Goal: Information Seeking & Learning: Learn about a topic

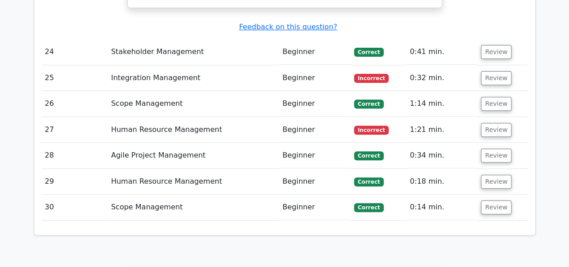
scroll to position [5299, 0]
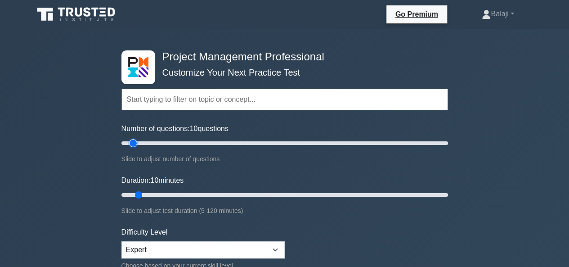
type input "30"
click at [164, 142] on input "Number of questions: 10 questions" at bounding box center [284, 143] width 326 height 11
click at [174, 193] on input "Duration: 10 minutes" at bounding box center [284, 194] width 326 height 11
type input "30"
click at [191, 192] on input "Duration: 25 minutes" at bounding box center [284, 194] width 326 height 11
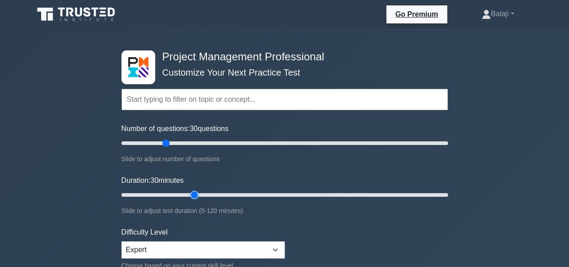
scroll to position [234, 0]
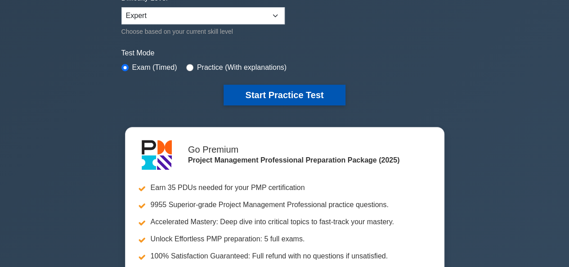
click at [298, 89] on button "Start Practice Test" at bounding box center [283, 95] width 121 height 21
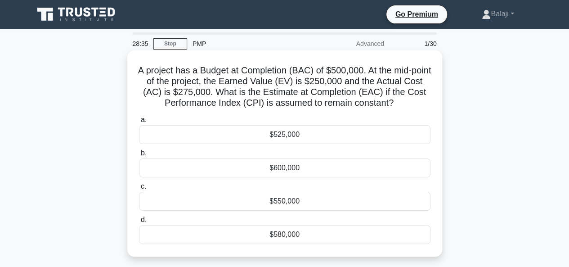
click at [308, 133] on div "$525,000" at bounding box center [284, 134] width 291 height 19
click at [139, 123] on input "a. $525,000" at bounding box center [139, 120] width 0 height 6
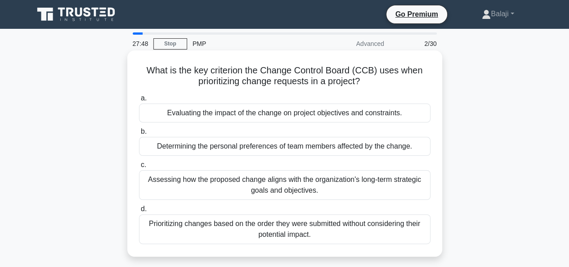
click at [339, 113] on div "Evaluating the impact of the change on project objectives and constraints." at bounding box center [284, 112] width 291 height 19
click at [139, 101] on input "a. Evaluating the impact of the change on project objectives and constraints." at bounding box center [139, 98] width 0 height 6
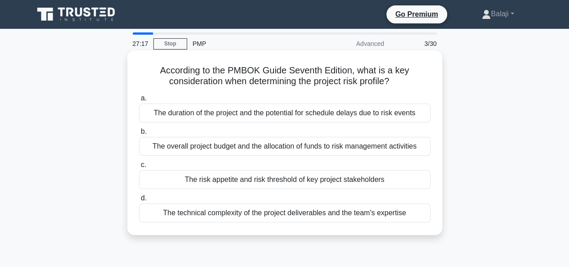
click at [313, 180] on div "The risk appetite and risk threshold of key project stakeholders" at bounding box center [284, 179] width 291 height 19
click at [139, 168] on input "c. The risk appetite and risk threshold of key project stakeholders" at bounding box center [139, 165] width 0 height 6
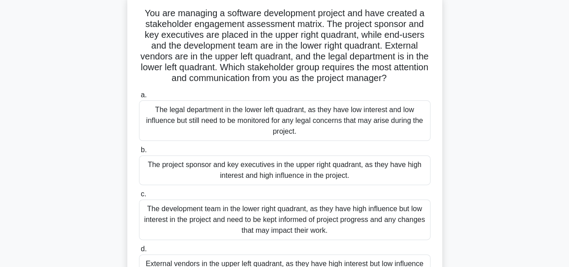
scroll to position [49, 0]
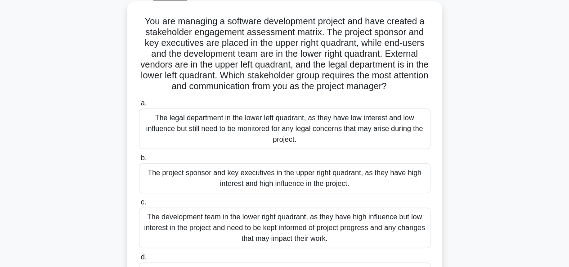
click at [374, 133] on div "The legal department in the lower left quadrant, as they have low interest and …" at bounding box center [284, 128] width 291 height 40
click at [139, 106] on input "a. The legal department in the lower left quadrant, as they have low interest a…" at bounding box center [139, 103] width 0 height 6
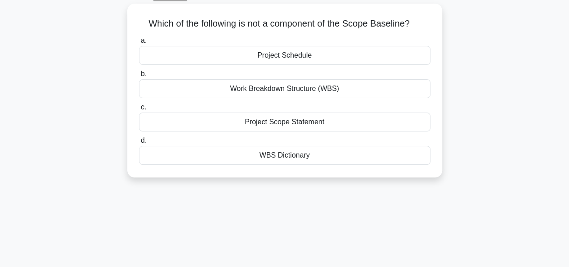
scroll to position [0, 0]
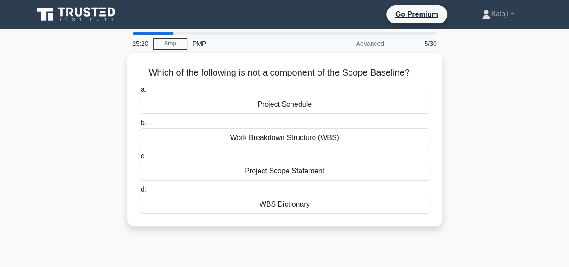
click at [562, 102] on main "25:20 Stop PMP Advanced 5/30 Which of the following is not a component of the S…" at bounding box center [284, 257] width 569 height 457
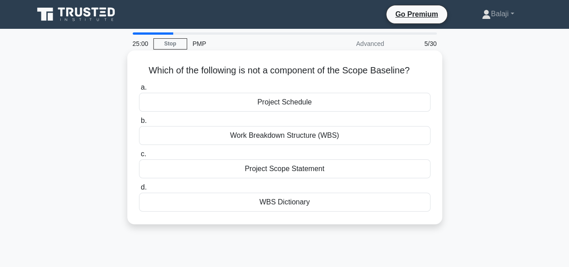
click at [335, 104] on div "Project Schedule" at bounding box center [284, 102] width 291 height 19
click at [139, 90] on input "a. Project Schedule" at bounding box center [139, 88] width 0 height 6
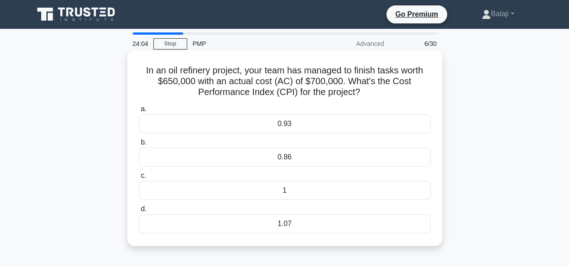
click at [311, 128] on div "0.93" at bounding box center [284, 123] width 291 height 19
click at [139, 112] on input "a. 0.93" at bounding box center [139, 109] width 0 height 6
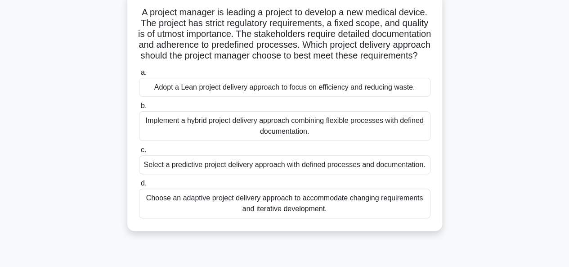
scroll to position [63, 0]
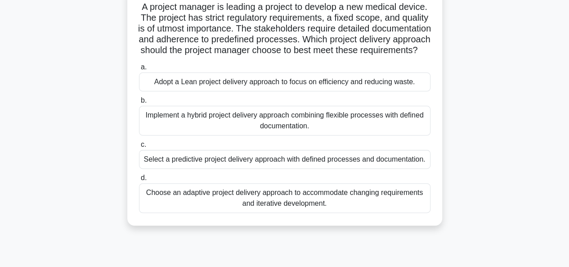
click at [337, 169] on div "Select a predictive project delivery approach with defined processes and docume…" at bounding box center [284, 159] width 291 height 19
click at [139, 147] on input "c. Select a predictive project delivery approach with defined processes and doc…" at bounding box center [139, 145] width 0 height 6
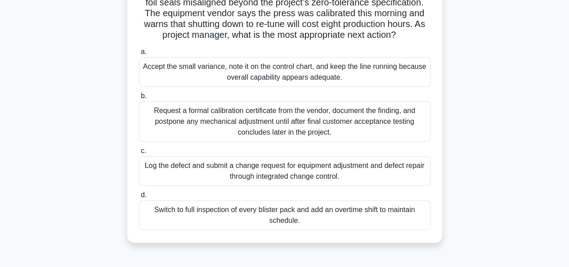
scroll to position [92, 0]
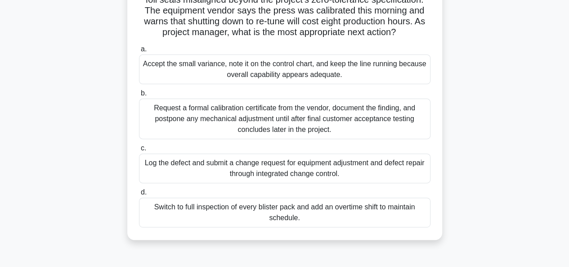
click at [305, 179] on div "Log the defect and submit a change request for equipment adjustment and defect …" at bounding box center [284, 168] width 291 height 30
click at [139, 151] on input "c. Log the defect and submit a change request for equipment adjustment and defe…" at bounding box center [139, 148] width 0 height 6
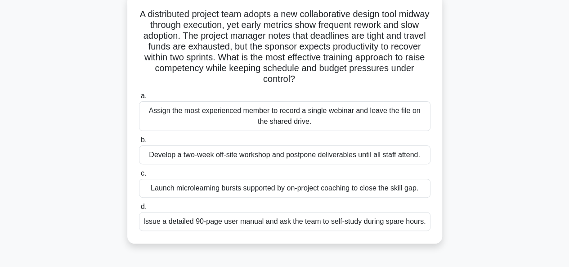
scroll to position [58, 0]
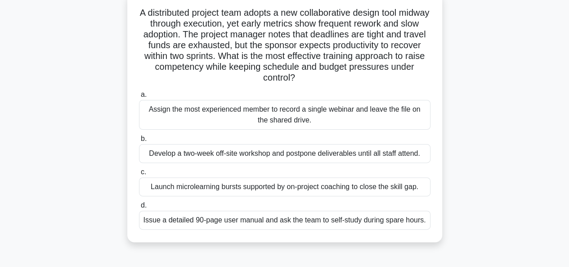
click at [345, 188] on div "Launch microlearning bursts supported by on-project coaching to close the skill…" at bounding box center [284, 186] width 291 height 19
click at [139, 175] on input "c. Launch microlearning bursts supported by on-project coaching to close the sk…" at bounding box center [139, 172] width 0 height 6
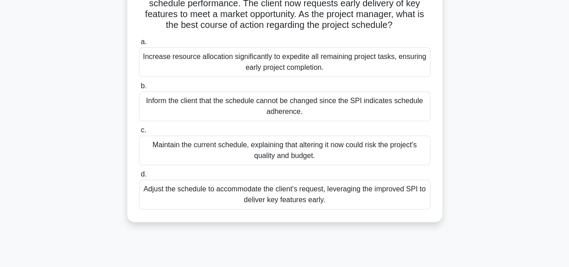
scroll to position [94, 0]
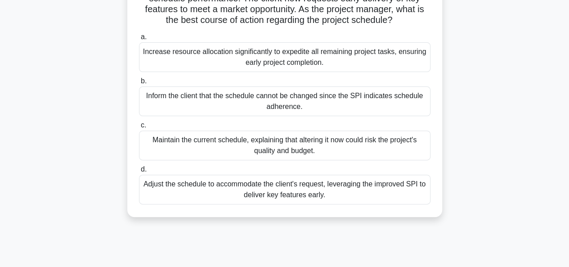
click at [345, 203] on div "Adjust the schedule to accommodate the client's request, leveraging the improve…" at bounding box center [284, 189] width 291 height 30
click at [139, 172] on input "d. Adjust the schedule to accommodate the client's request, leveraging the impr…" at bounding box center [139, 169] width 0 height 6
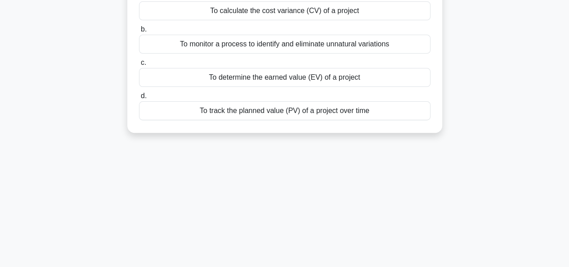
scroll to position [0, 0]
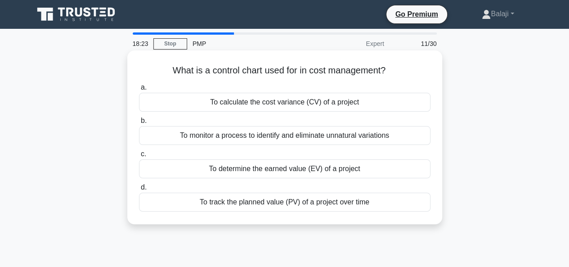
click at [279, 107] on div "To calculate the cost variance (CV) of a project" at bounding box center [284, 102] width 291 height 19
click at [139, 90] on input "a. To calculate the cost variance (CV) of a project" at bounding box center [139, 88] width 0 height 6
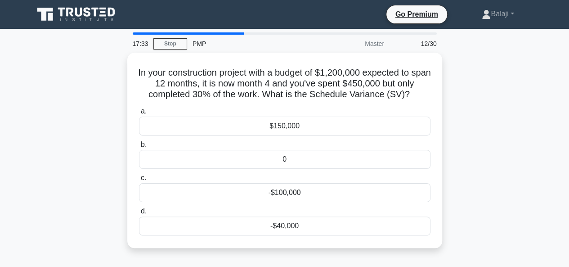
click at [40, 104] on div "In your construction project with a budget of $1,200,000 expected to span 12 mo…" at bounding box center [284, 156] width 512 height 206
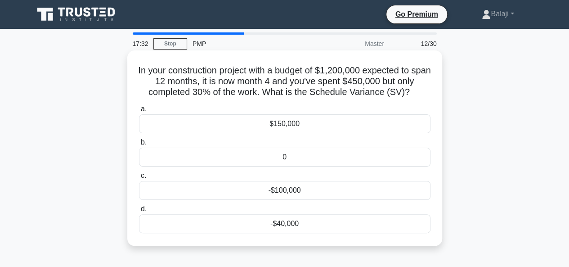
click at [305, 221] on div "-$40,000" at bounding box center [284, 223] width 291 height 19
click at [139, 212] on input "d. -$40,000" at bounding box center [139, 209] width 0 height 6
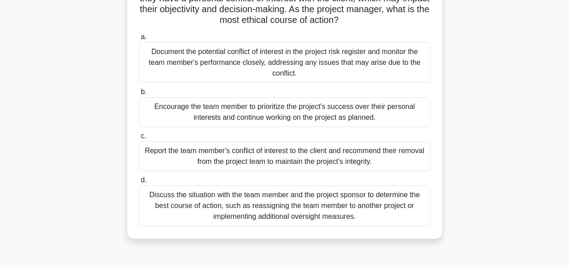
scroll to position [93, 0]
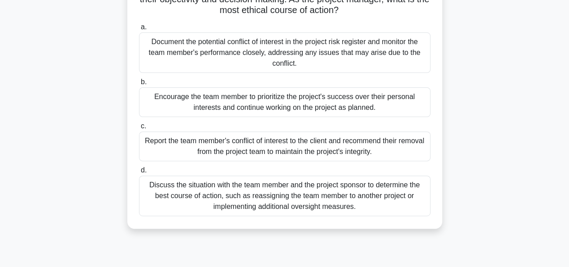
click at [322, 107] on div "Encourage the team member to prioritize the project's success over their person…" at bounding box center [284, 102] width 291 height 30
click at [139, 85] on input "b. Encourage the team member to prioritize the project's success over their per…" at bounding box center [139, 82] width 0 height 6
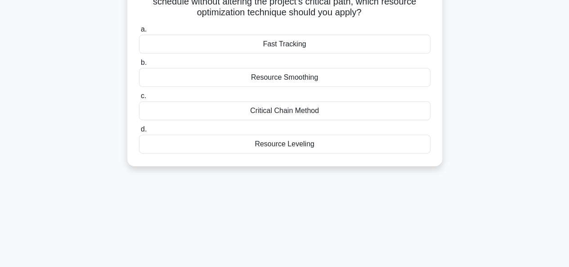
scroll to position [0, 0]
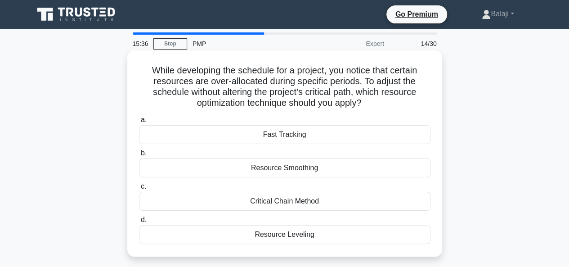
click at [287, 168] on div "Resource Smoothing" at bounding box center [284, 167] width 291 height 19
click at [139, 156] on input "b. Resource Smoothing" at bounding box center [139, 153] width 0 height 6
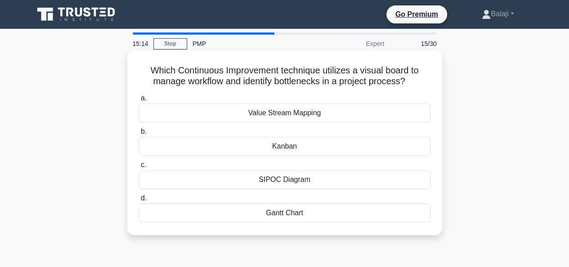
click at [299, 148] on div "Kanban" at bounding box center [284, 146] width 291 height 19
click at [139, 134] on input "b. Kanban" at bounding box center [139, 132] width 0 height 6
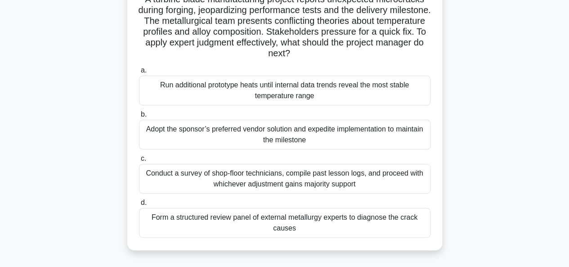
scroll to position [74, 0]
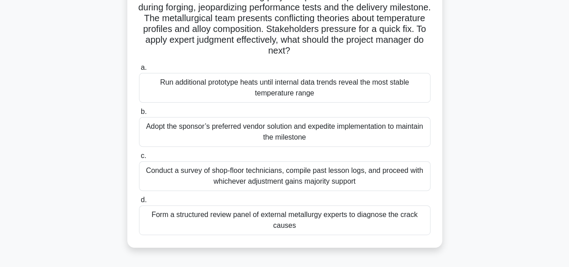
click at [322, 177] on div "Conduct a survey of shop-floor technicians, compile past lesson logs, and proce…" at bounding box center [284, 176] width 291 height 30
click at [139, 159] on input "c. Conduct a survey of shop-floor technicians, compile past lesson logs, and pr…" at bounding box center [139, 156] width 0 height 6
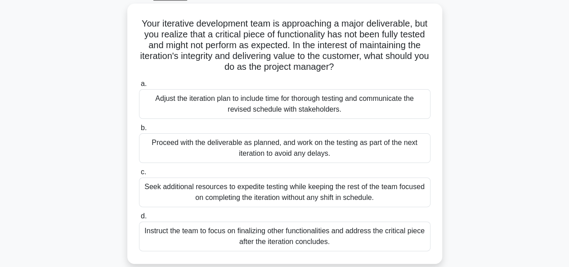
scroll to position [50, 0]
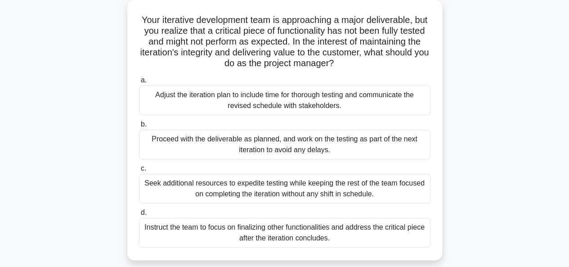
click at [340, 102] on div "Adjust the iteration plan to include time for thorough testing and communicate …" at bounding box center [284, 100] width 291 height 30
click at [139, 83] on input "a. Adjust the iteration plan to include time for thorough testing and communica…" at bounding box center [139, 80] width 0 height 6
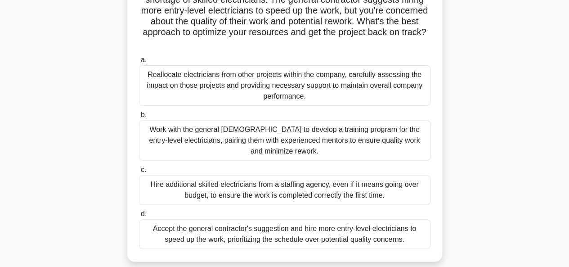
scroll to position [95, 0]
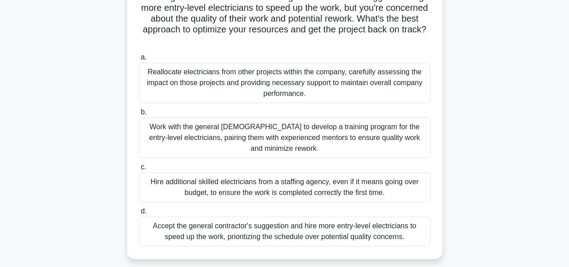
click at [344, 136] on div "Work with the general contractor to develop a training program for the entry-le…" at bounding box center [284, 137] width 291 height 40
click at [139, 115] on input "b. Work with the general contractor to develop a training program for the entry…" at bounding box center [139, 112] width 0 height 6
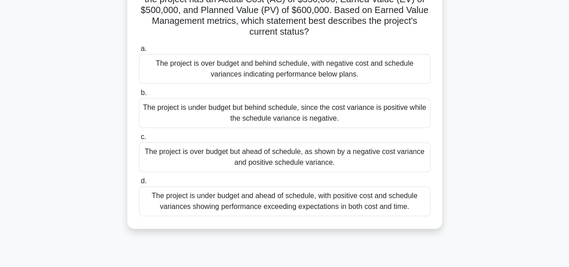
scroll to position [0, 0]
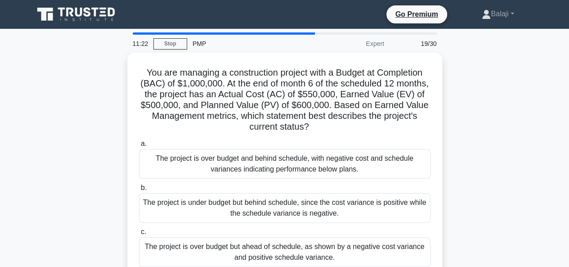
click at [544, 175] on main "11:22 Stop PMP Expert 19/30 You are managing a construction project with a Budg…" at bounding box center [284, 257] width 569 height 457
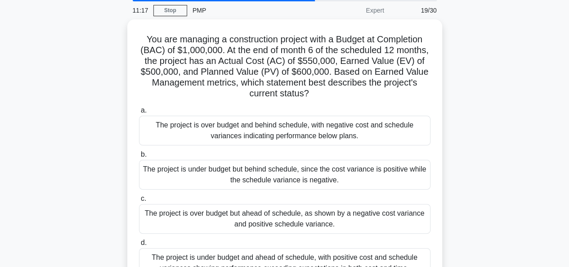
scroll to position [43, 0]
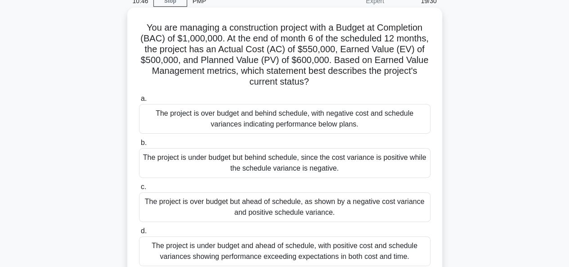
click at [339, 248] on div "The project is under budget and ahead of schedule, with positive cost and sched…" at bounding box center [284, 251] width 291 height 30
click at [139, 234] on input "d. The project is under budget and ahead of schedule, with positive cost and sc…" at bounding box center [139, 231] width 0 height 6
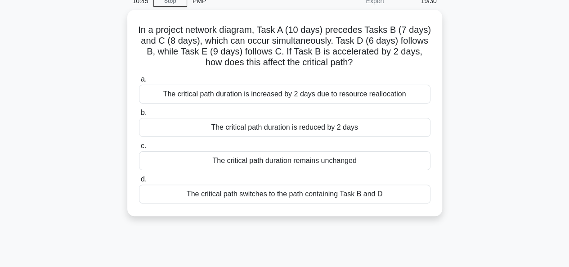
scroll to position [0, 0]
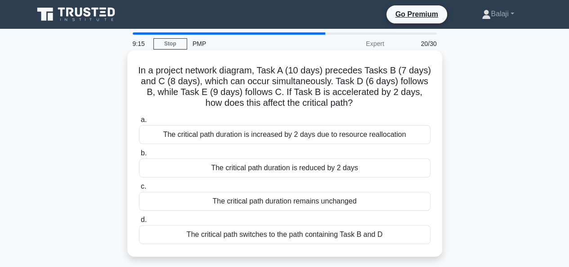
click at [336, 237] on div "The critical path switches to the path containing Task B and D" at bounding box center [284, 234] width 291 height 19
click at [139, 223] on input "d. The critical path switches to the path containing Task B and D" at bounding box center [139, 220] width 0 height 6
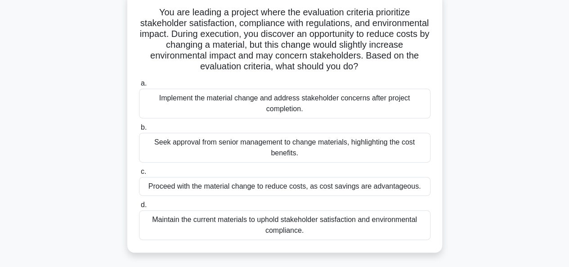
scroll to position [67, 0]
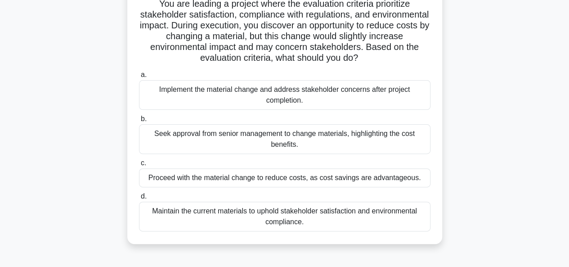
click at [264, 142] on div "Seek approval from senior management to change materials, highlighting the cost…" at bounding box center [284, 139] width 291 height 30
click at [139, 122] on input "b. Seek approval from senior management to change materials, highlighting the c…" at bounding box center [139, 119] width 0 height 6
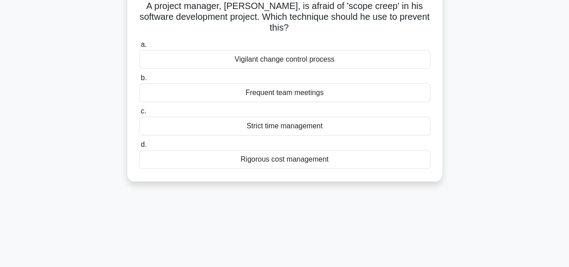
scroll to position [0, 0]
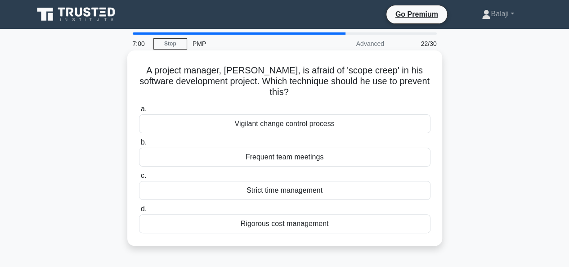
click at [311, 157] on div "Frequent team meetings" at bounding box center [284, 156] width 291 height 19
click at [139, 145] on input "b. Frequent team meetings" at bounding box center [139, 142] width 0 height 6
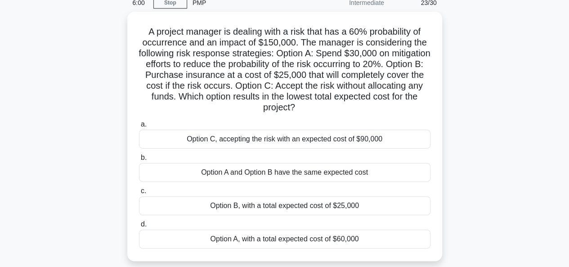
scroll to position [43, 0]
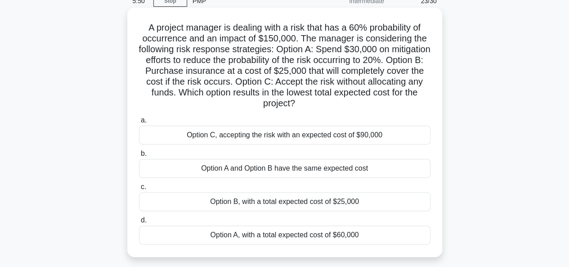
click at [311, 205] on div "Option B, with a total expected cost of $25,000" at bounding box center [284, 201] width 291 height 19
click at [139, 190] on input "c. Option B, with a total expected cost of $25,000" at bounding box center [139, 187] width 0 height 6
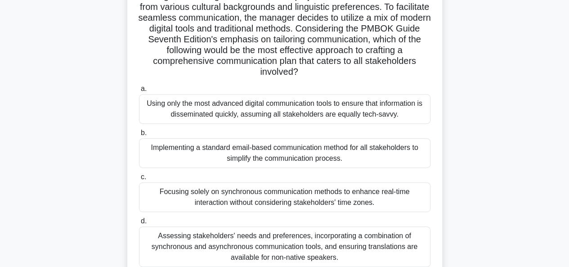
scroll to position [120, 0]
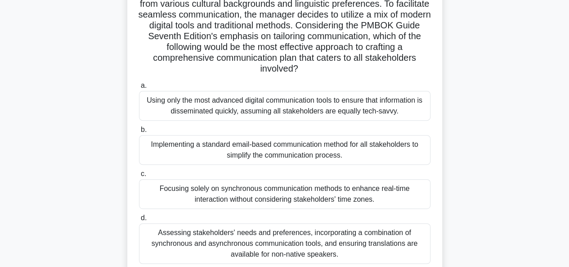
click at [302, 239] on div "Assessing stakeholders' needs and preferences, incorporating a combination of s…" at bounding box center [284, 243] width 291 height 40
click at [139, 221] on input "d. Assessing stakeholders' needs and preferences, incorporating a combination o…" at bounding box center [139, 218] width 0 height 6
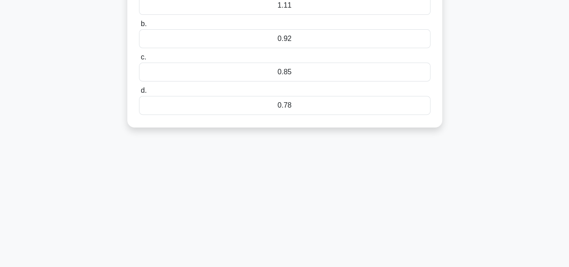
scroll to position [0, 0]
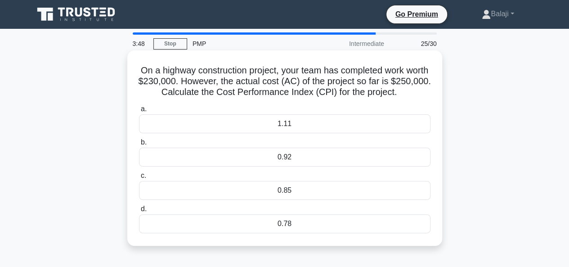
click at [332, 153] on div "0.92" at bounding box center [284, 156] width 291 height 19
click at [139, 145] on input "b. 0.92" at bounding box center [139, 142] width 0 height 6
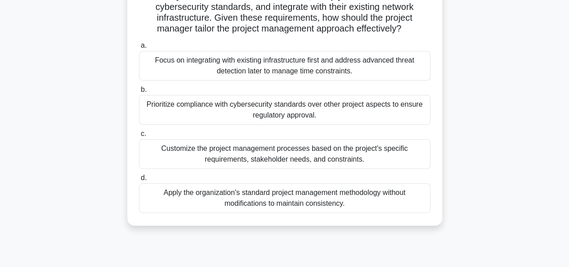
scroll to position [99, 0]
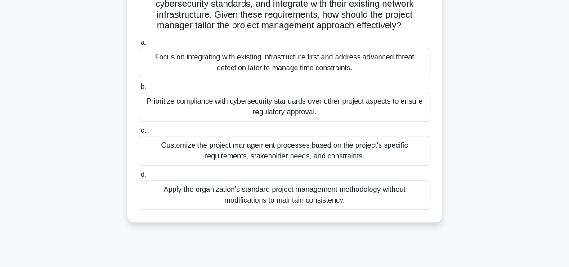
click at [316, 121] on div "Prioritize compliance with cybersecurity standards over other project aspects t…" at bounding box center [284, 107] width 291 height 30
click at [139, 89] on input "b. Prioritize compliance with cybersecurity standards over other project aspect…" at bounding box center [139, 87] width 0 height 6
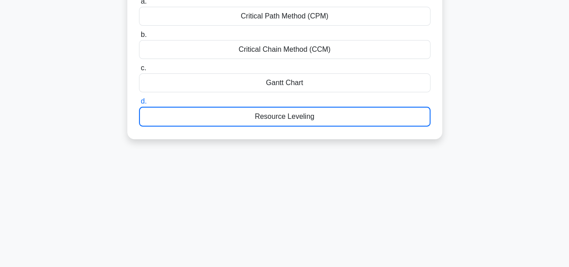
scroll to position [0, 0]
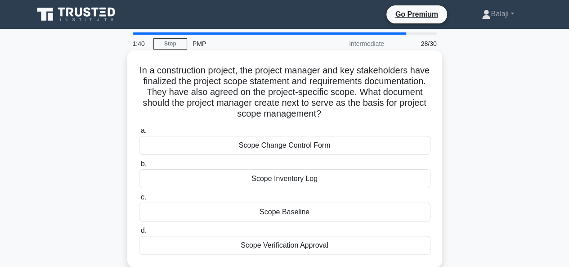
click at [334, 147] on div "Scope Change Control Form" at bounding box center [284, 145] width 291 height 19
click at [139, 134] on input "a. Scope Change Control Form" at bounding box center [139, 131] width 0 height 6
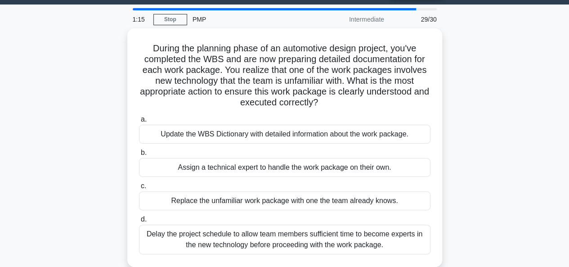
scroll to position [26, 0]
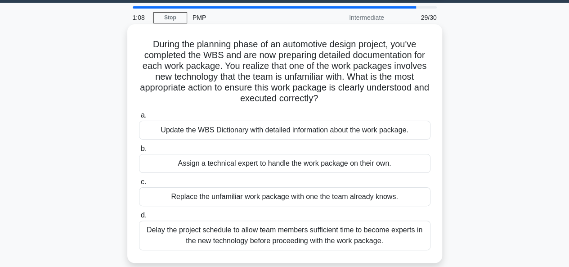
click at [274, 134] on div "Update the WBS Dictionary with detailed information about the work package." at bounding box center [284, 129] width 291 height 19
click at [139, 118] on input "a. Update the WBS Dictionary with detailed information about the work package." at bounding box center [139, 115] width 0 height 6
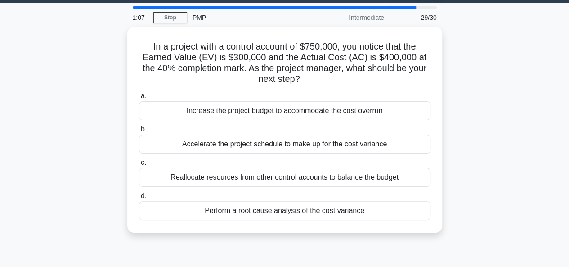
scroll to position [0, 0]
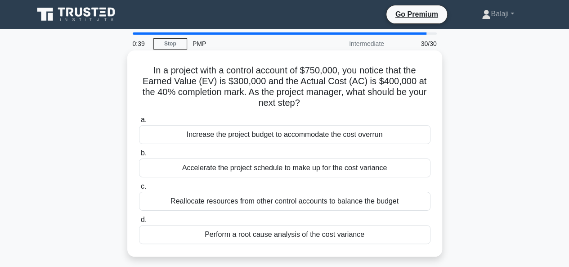
click at [325, 235] on div "Perform a root cause analysis of the cost variance" at bounding box center [284, 234] width 291 height 19
click at [139, 223] on input "d. Perform a root cause analysis of the cost variance" at bounding box center [139, 220] width 0 height 6
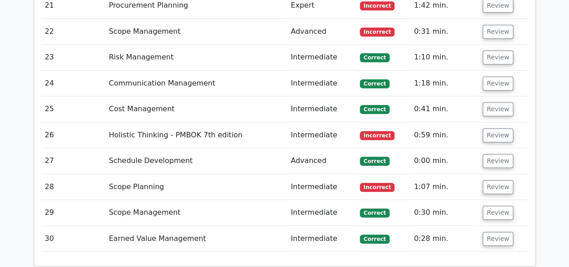
scroll to position [2019, 0]
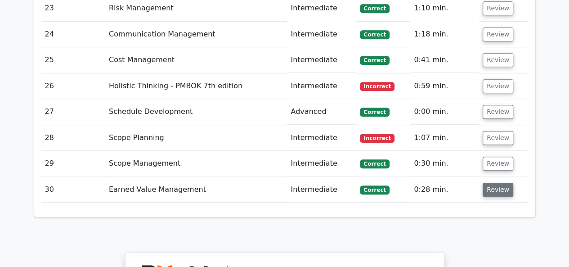
click at [500, 183] on button "Review" at bounding box center [497, 190] width 31 height 14
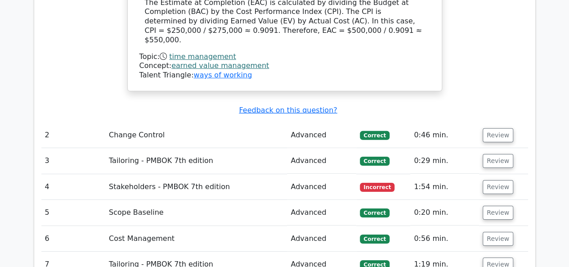
scroll to position [1356, 0]
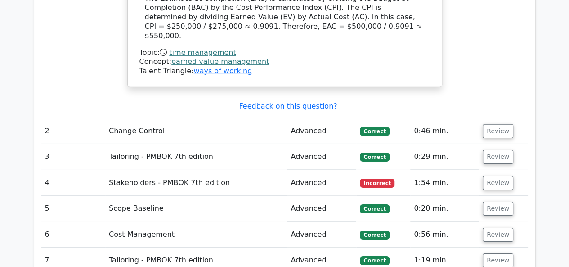
drag, startPoint x: 571, startPoint y: 176, endPoint x: 572, endPoint y: 124, distance: 51.7
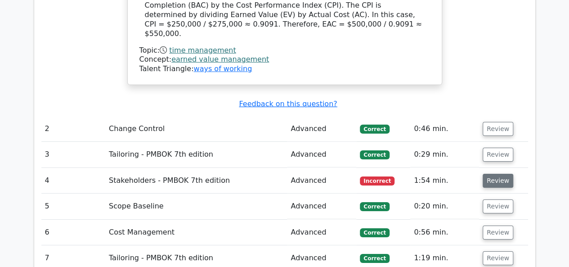
click at [500, 174] on button "Review" at bounding box center [497, 181] width 31 height 14
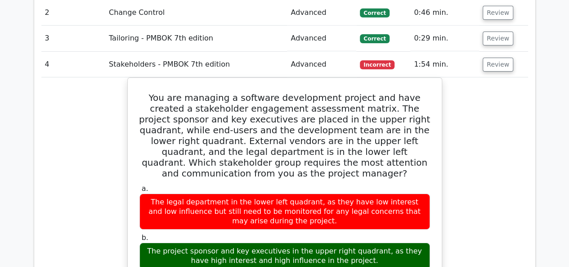
scroll to position [1488, 0]
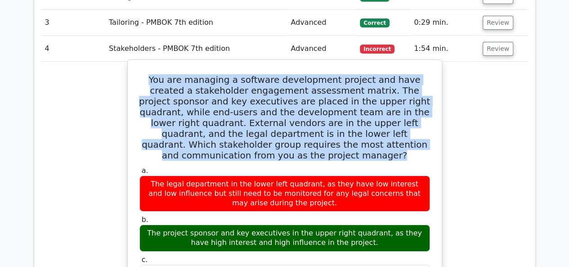
drag, startPoint x: 143, startPoint y: 13, endPoint x: 418, endPoint y: 78, distance: 282.2
click at [418, 78] on h5 "You are managing a software development project and have created a stakeholder …" at bounding box center [284, 117] width 292 height 86
copy h5 "You are managing a software development project and have created a stakeholder …"
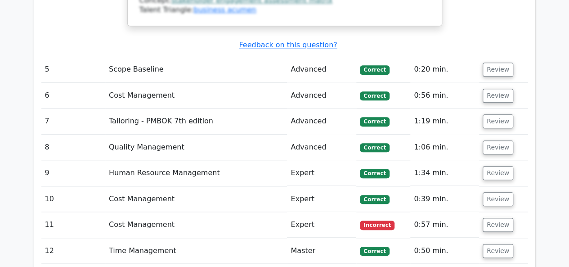
scroll to position [2081, 0]
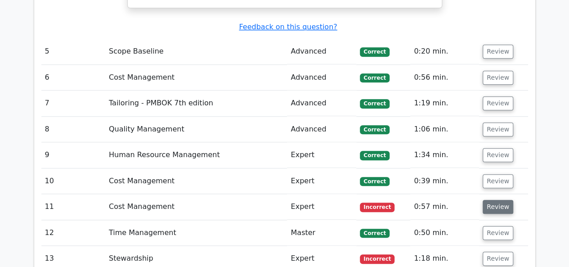
click at [497, 200] on button "Review" at bounding box center [497, 207] width 31 height 14
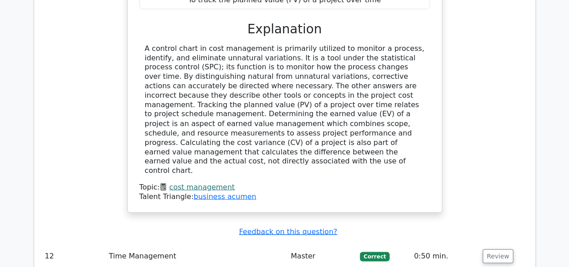
scroll to position [2459, 0]
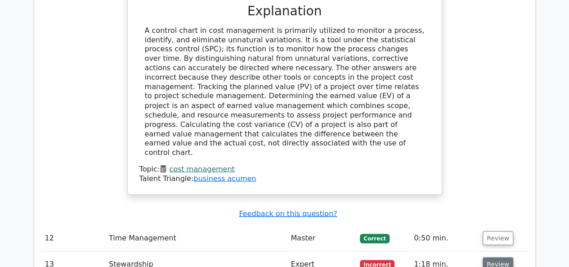
click at [493, 257] on button "Review" at bounding box center [497, 264] width 31 height 14
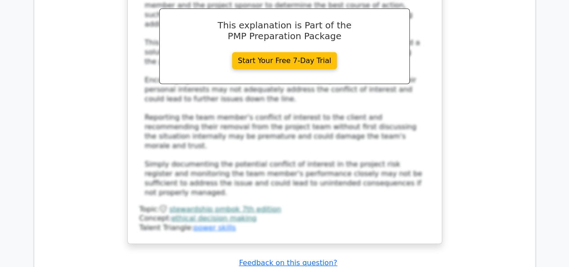
scroll to position [3142, 0]
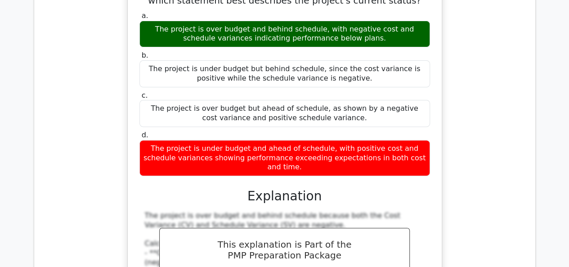
scroll to position [3592, 0]
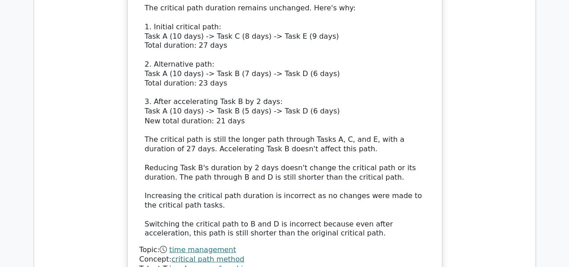
scroll to position [4221, 0]
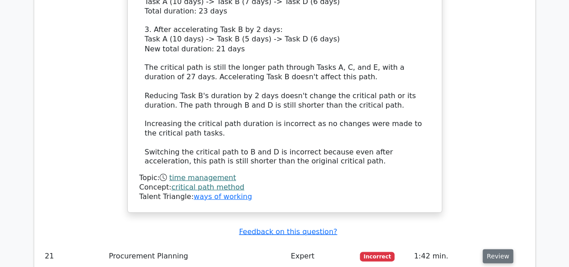
click at [495, 249] on button "Review" at bounding box center [497, 256] width 31 height 14
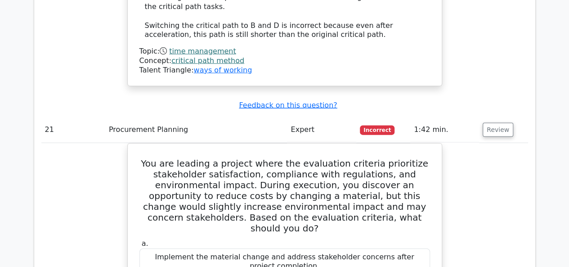
scroll to position [4365, 0]
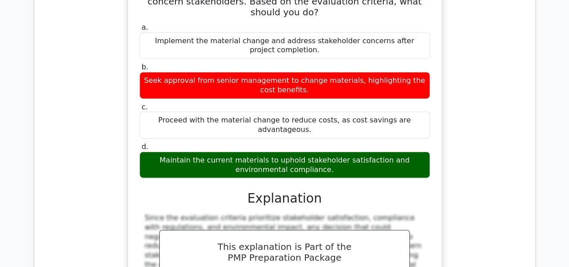
scroll to position [4599, 0]
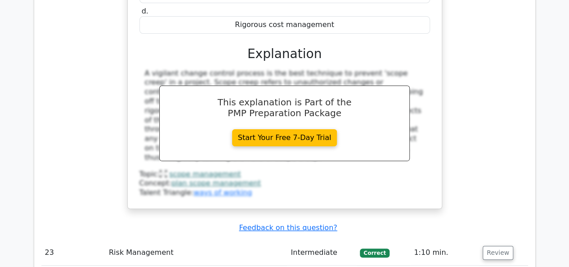
scroll to position [5210, 0]
